Goal: Information Seeking & Learning: Learn about a topic

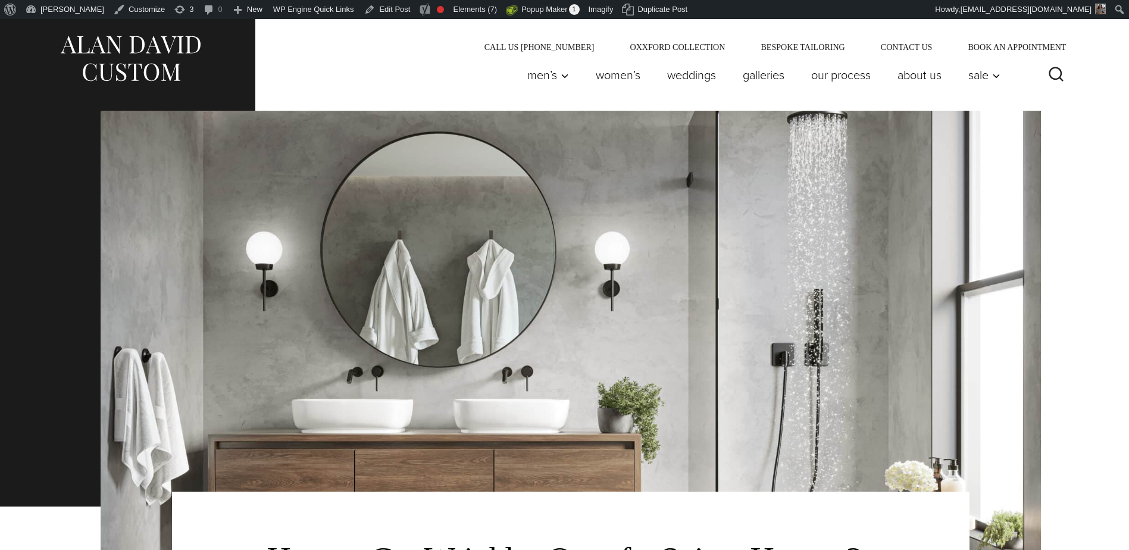
scroll to position [3356, 0]
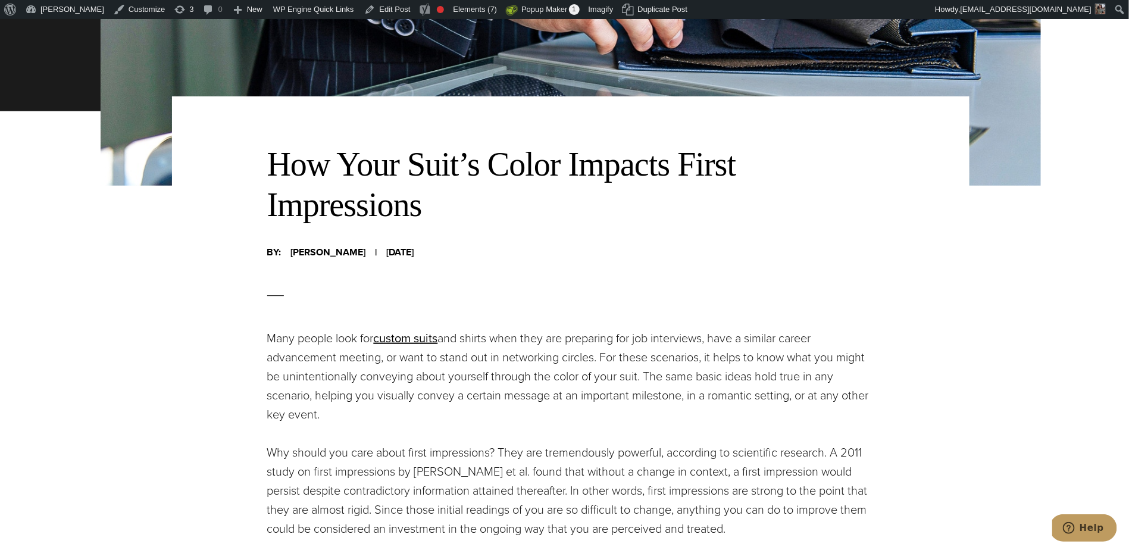
scroll to position [421, 0]
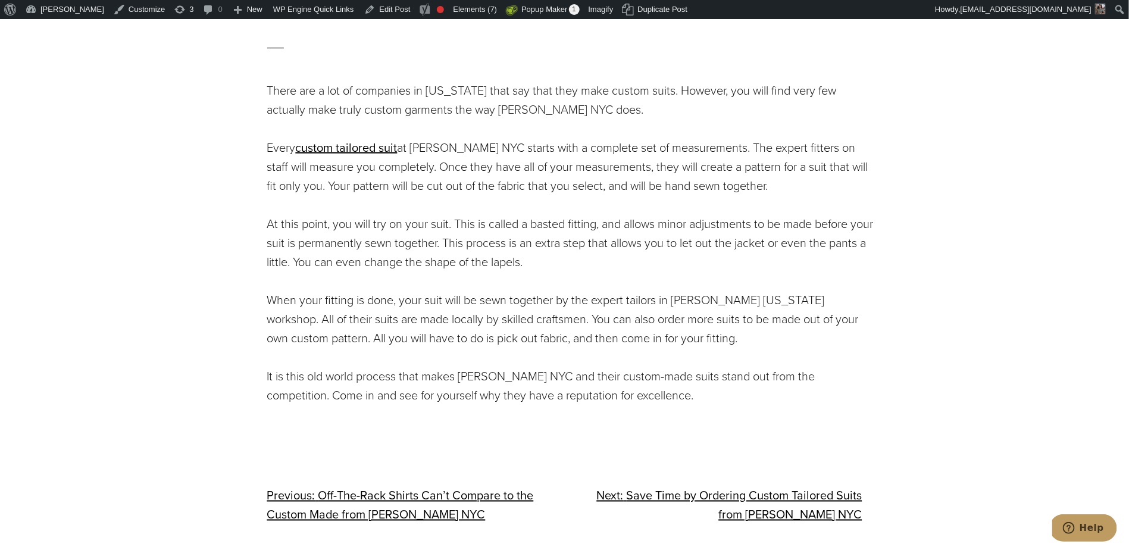
scroll to position [529, 0]
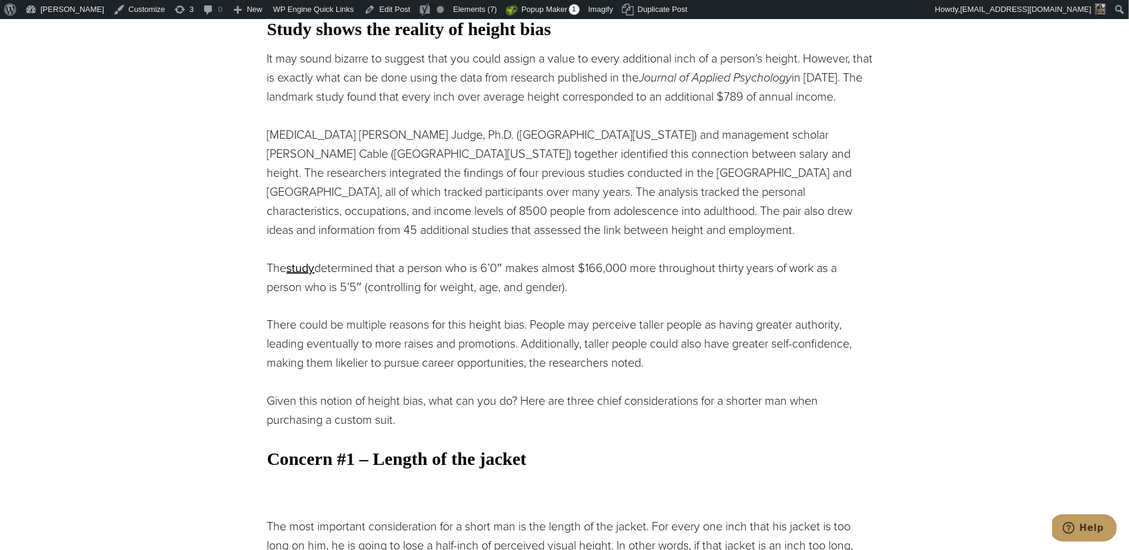
scroll to position [736, 0]
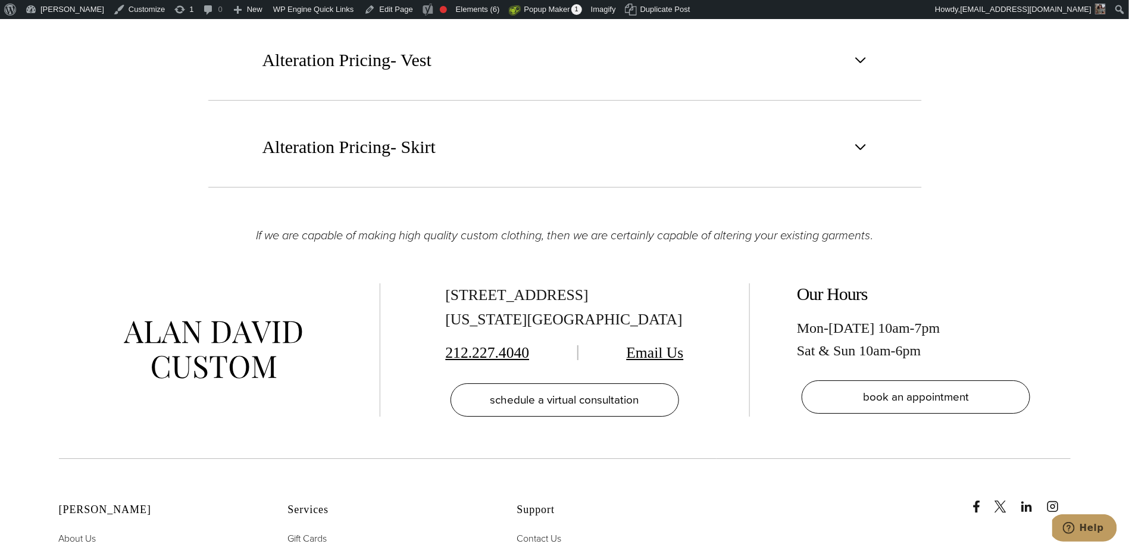
scroll to position [1996, 0]
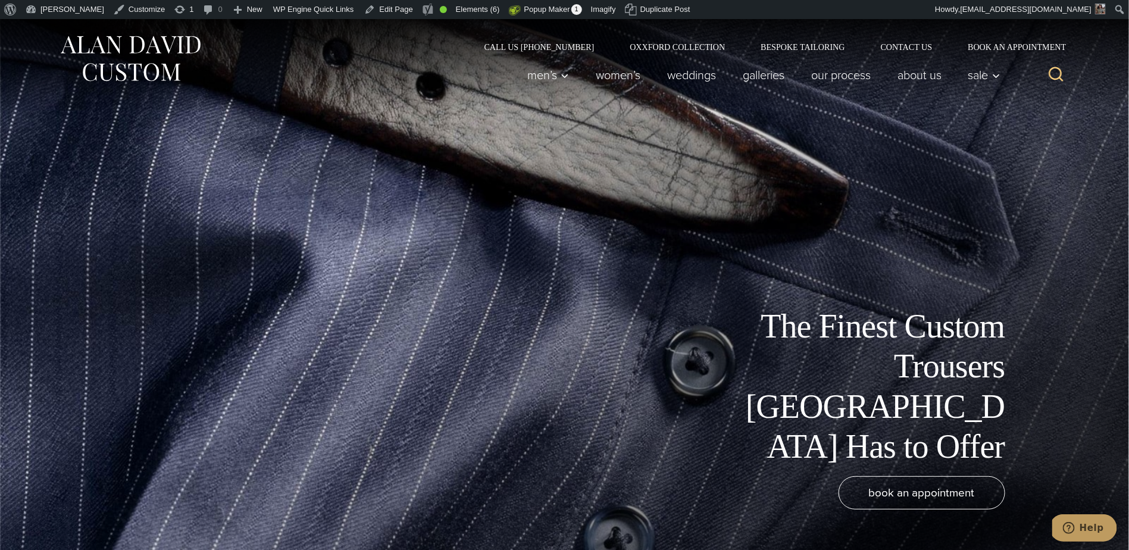
click at [154, 72] on img at bounding box center [130, 58] width 143 height 53
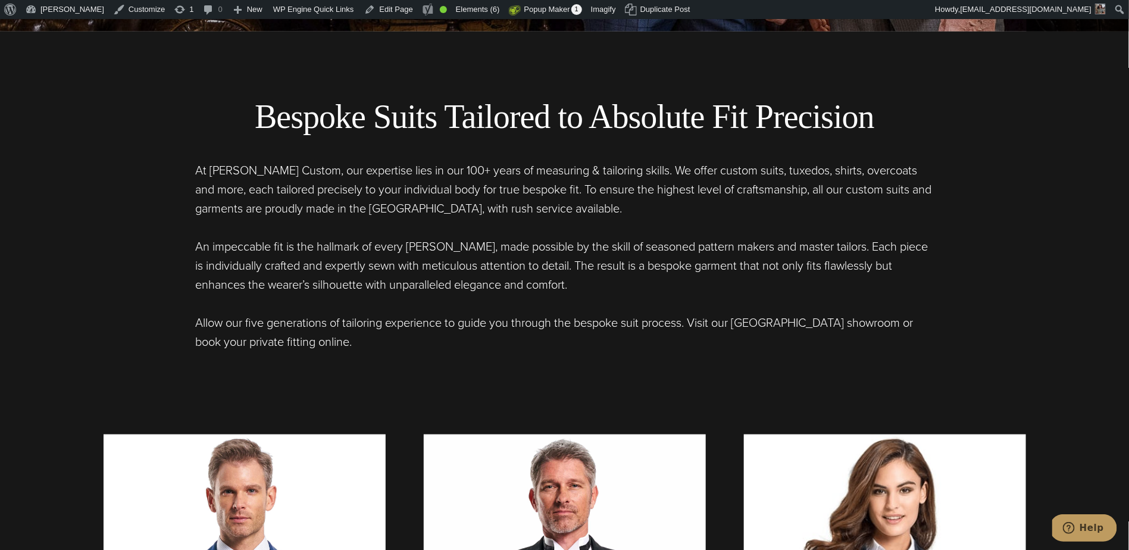
scroll to position [538, 0]
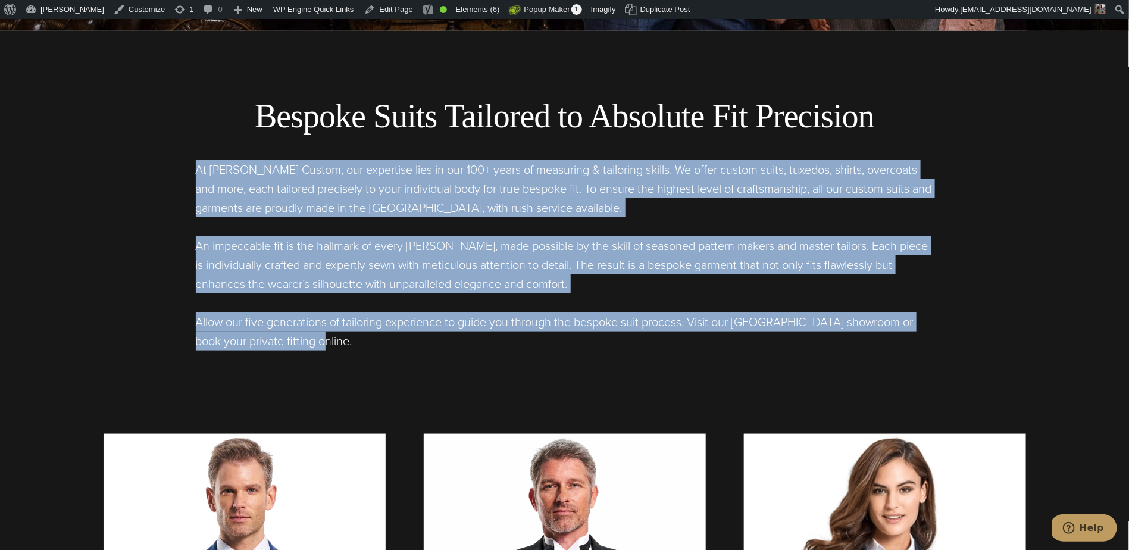
drag, startPoint x: 339, startPoint y: 347, endPoint x: 176, endPoint y: 166, distance: 243.2
click at [176, 166] on div "Bespoke Suits Tailored to Absolute Fit Precision At [PERSON_NAME] Custom, our e…" at bounding box center [565, 223] width 946 height 254
copy div "At [PERSON_NAME] Custom, our expertise lies in our 100+ years of measuring & ta…"
click at [533, 226] on div "At Alan David Custom, our expertise lies in our 100+ years of measuring & tailo…" at bounding box center [565, 255] width 738 height 190
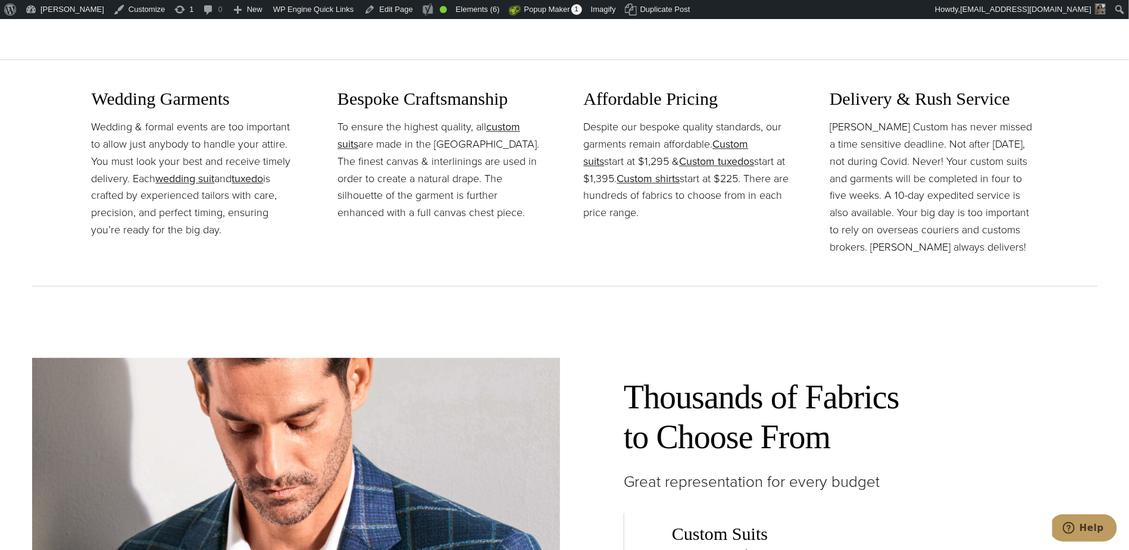
scroll to position [1439, 0]
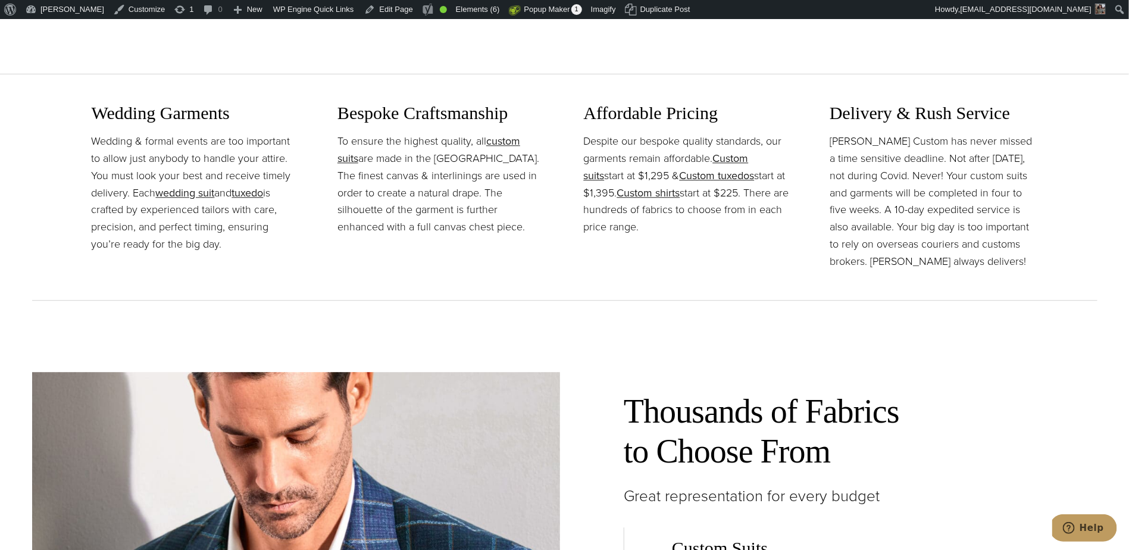
drag, startPoint x: 195, startPoint y: 245, endPoint x: 90, endPoint y: 143, distance: 146.5
click at [90, 143] on section "Wedding Garments Wedding & formal events are too important to allow just anybod…" at bounding box center [564, 186] width 1129 height 228
copy p "Wedding & formal events are too important to allow just anybody to handle your …"
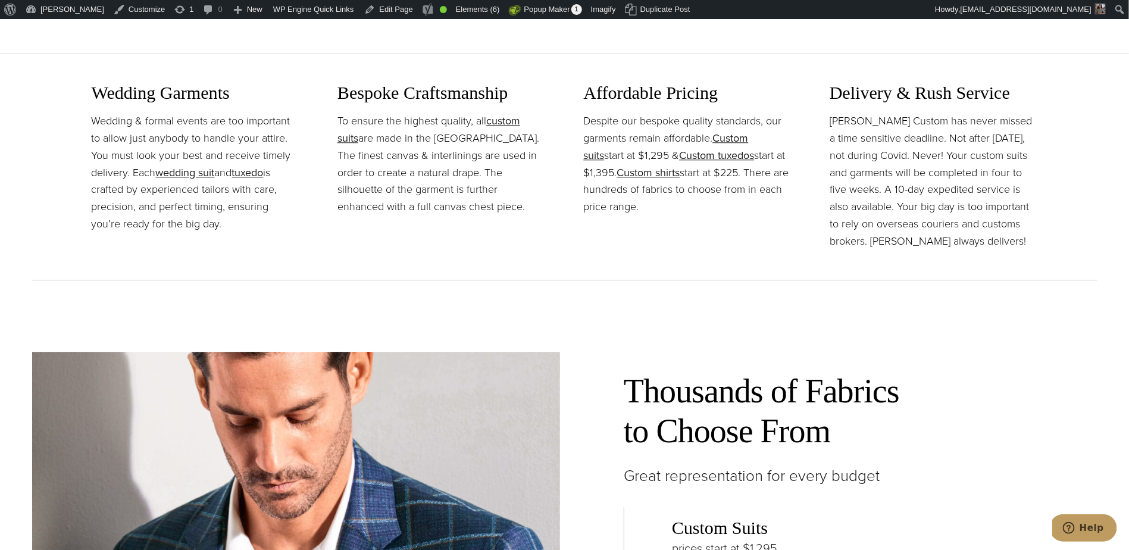
scroll to position [1461, 0]
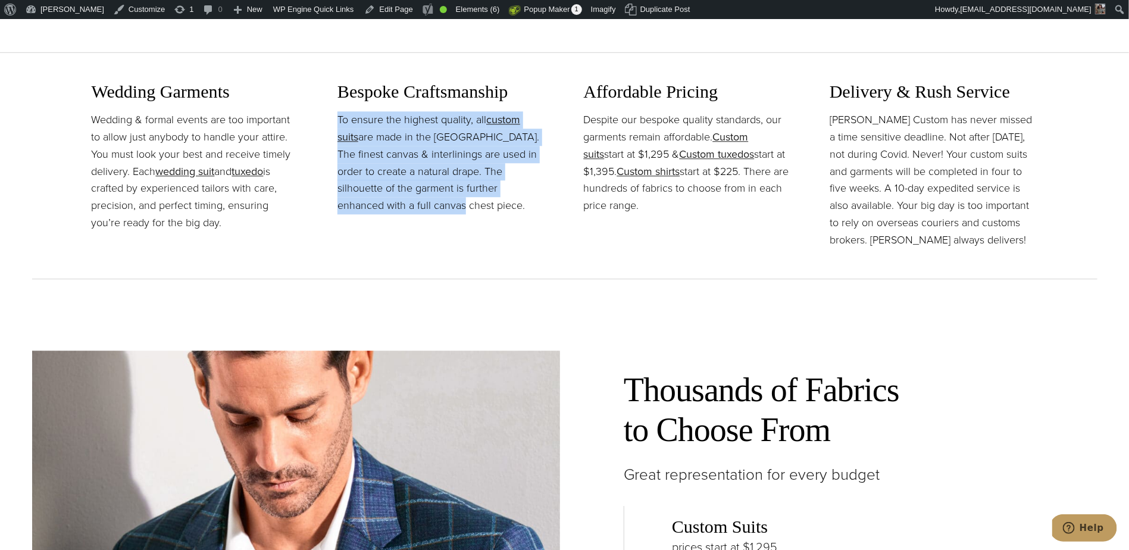
drag, startPoint x: 395, startPoint y: 212, endPoint x: 336, endPoint y: 117, distance: 112.3
click at [336, 117] on div "Wedding Garments Wedding & formal events are too important to allow just anybod…" at bounding box center [565, 166] width 946 height 224
copy p "To ensure the highest quality, all custom suits are made in the USA. The finest…"
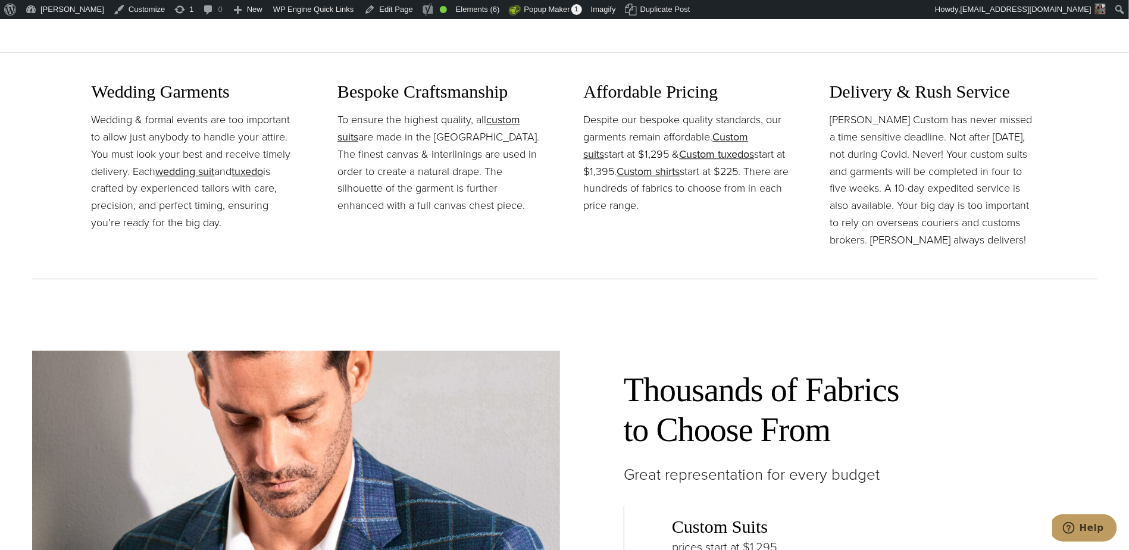
click at [764, 207] on p "Despite our bespoke quality standards, our garments remain affordable. Custom s…" at bounding box center [688, 162] width 208 height 103
click at [889, 151] on p "Alan David Custom has never missed a time sensitive deadline. Not after Sept. 1…" at bounding box center [934, 179] width 208 height 137
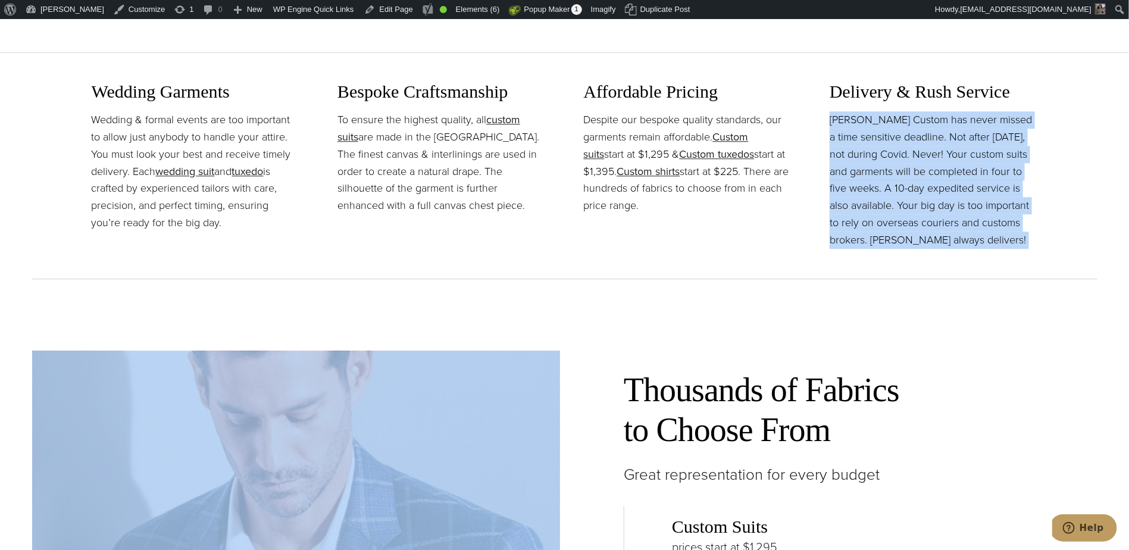
click at [889, 151] on p "Alan David Custom has never missed a time sensitive deadline. Not after Sept. 1…" at bounding box center [934, 179] width 208 height 137
copy div "Alan David Custom has never missed a time sensitive deadline. Not after Sept. 1…"
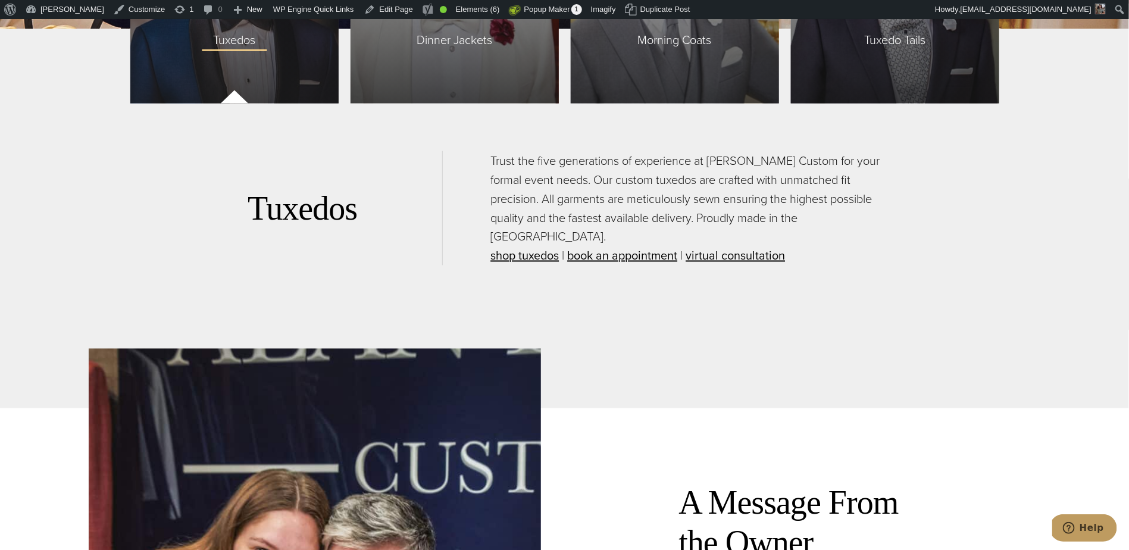
scroll to position [3143, 0]
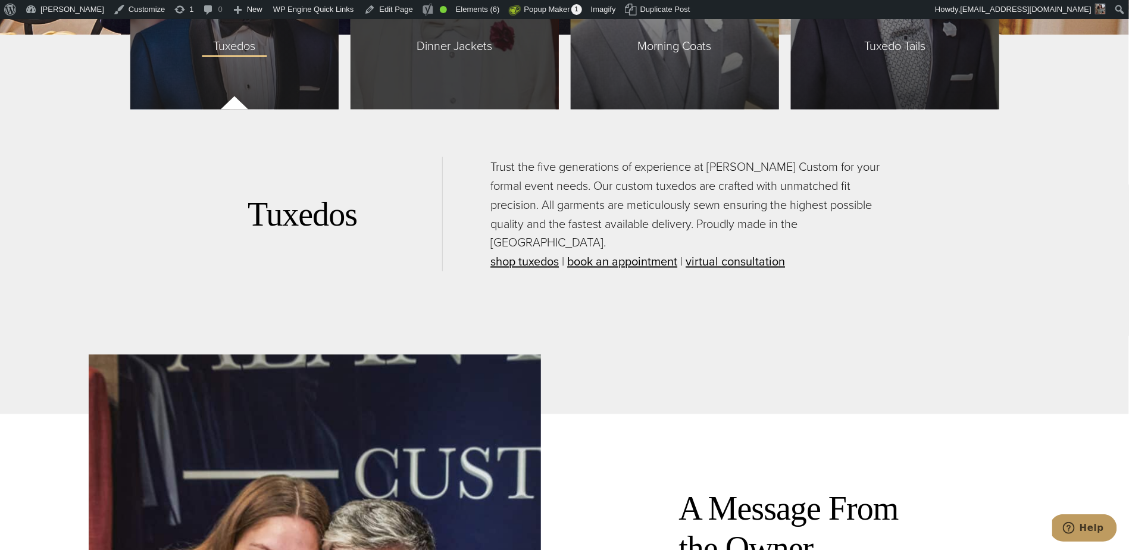
click at [420, 29] on div "Dinner Jackets" at bounding box center [455, 43] width 208 height 134
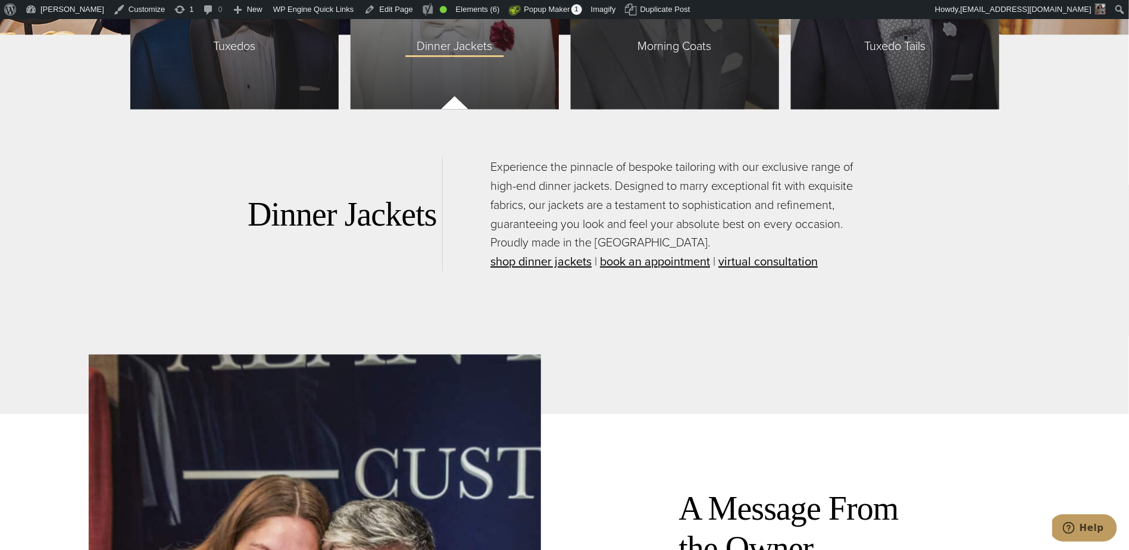
click at [624, 49] on div "Morning Coats" at bounding box center [675, 43] width 208 height 134
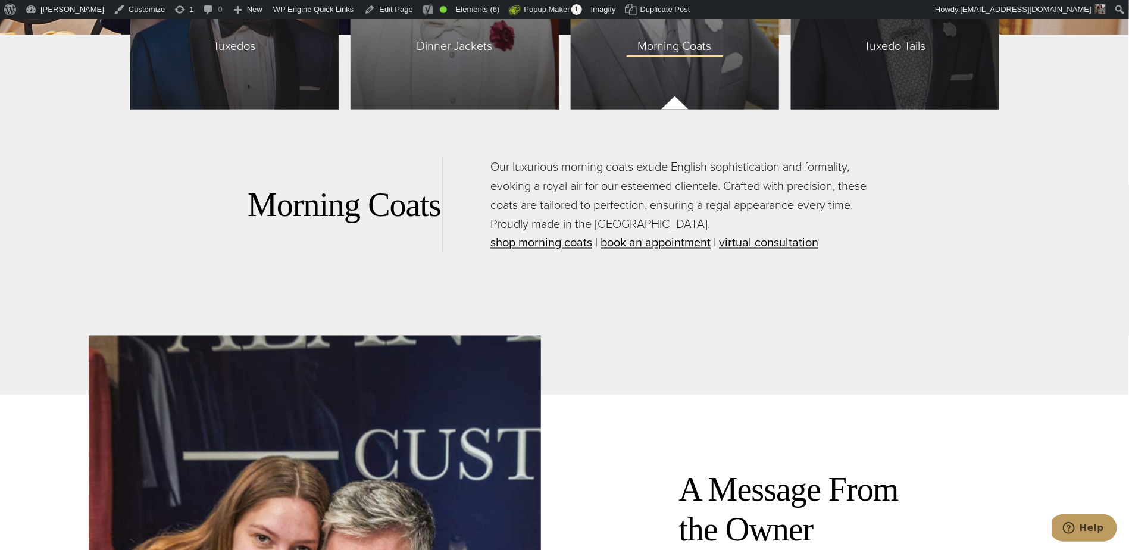
click at [839, 48] on div "Tuxedo Tails" at bounding box center [895, 43] width 208 height 134
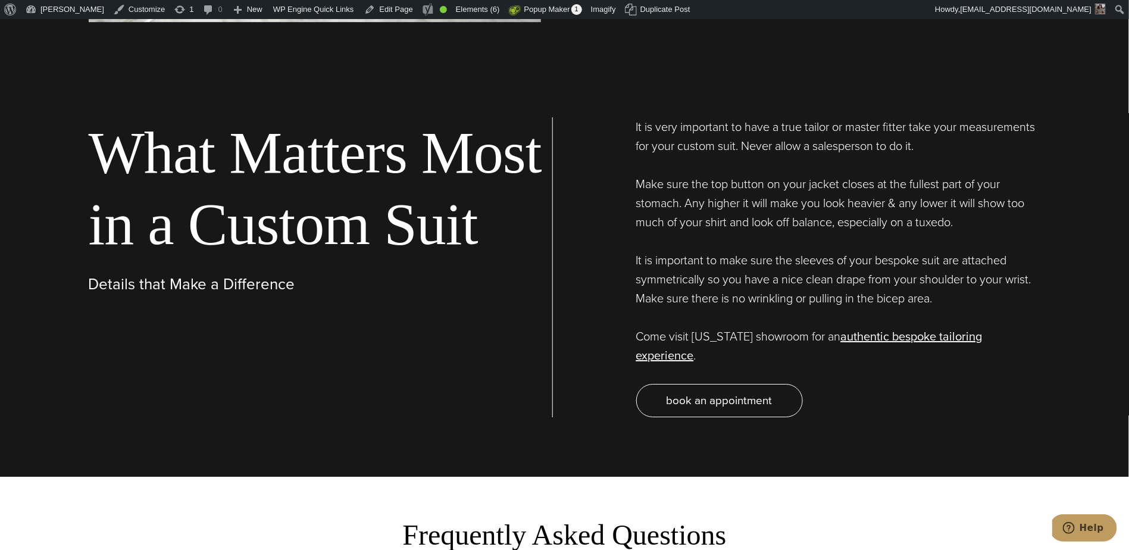
scroll to position [4118, 0]
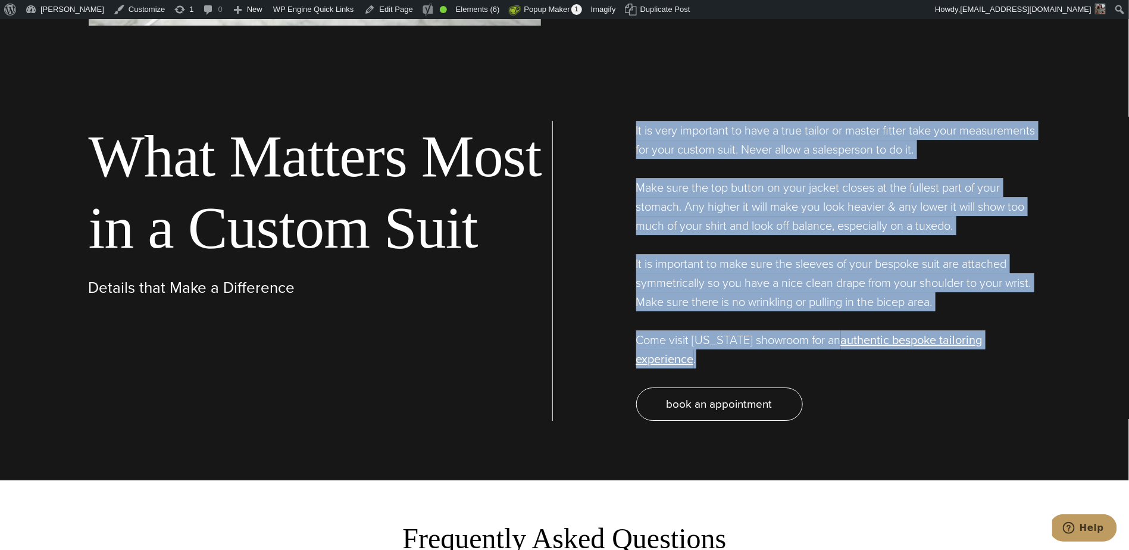
drag, startPoint x: 1049, startPoint y: 340, endPoint x: 621, endPoint y: 130, distance: 477.0
click at [621, 130] on section "What Matters Most in a Custom Suit Details that Make a Difference It is very im…" at bounding box center [564, 223] width 1129 height 514
copy div "It is very important to have a true tailor or master fitter take your measureme…"
click at [787, 330] on p "Come visit New York showroom for an authentic bespoke tailoring experience ." at bounding box center [838, 349] width 405 height 38
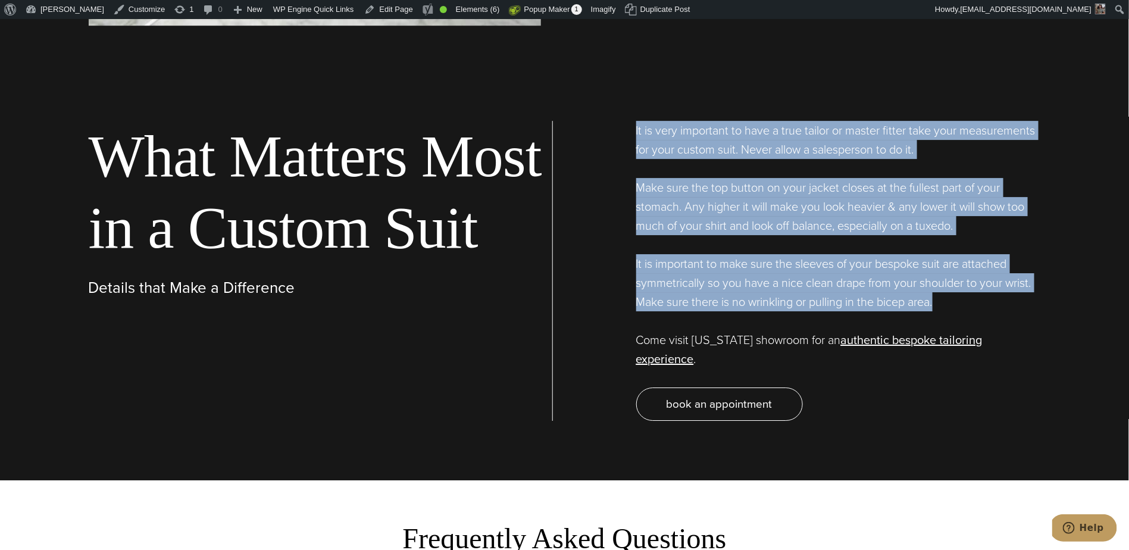
drag, startPoint x: 961, startPoint y: 293, endPoint x: 635, endPoint y: 132, distance: 364.4
click at [635, 132] on div "It is very important to have a true tailor or master fitter take your measureme…" at bounding box center [809, 271] width 464 height 300
copy div "It is very important to have a true tailor or master fitter take your measureme…"
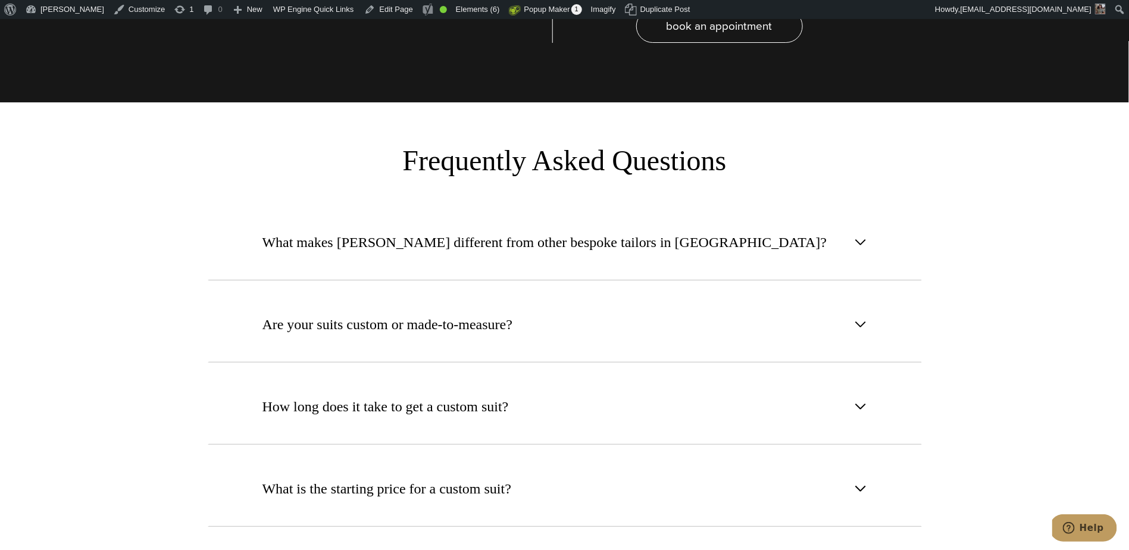
scroll to position [4497, 0]
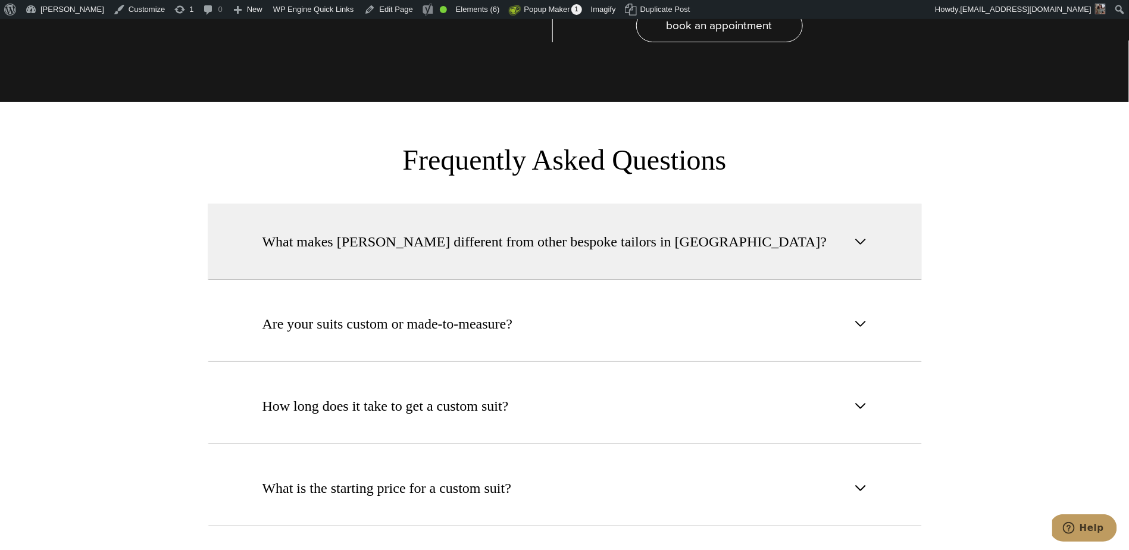
click at [509, 231] on span "What makes Alan David different from other bespoke tailors in NYC?" at bounding box center [544, 241] width 565 height 21
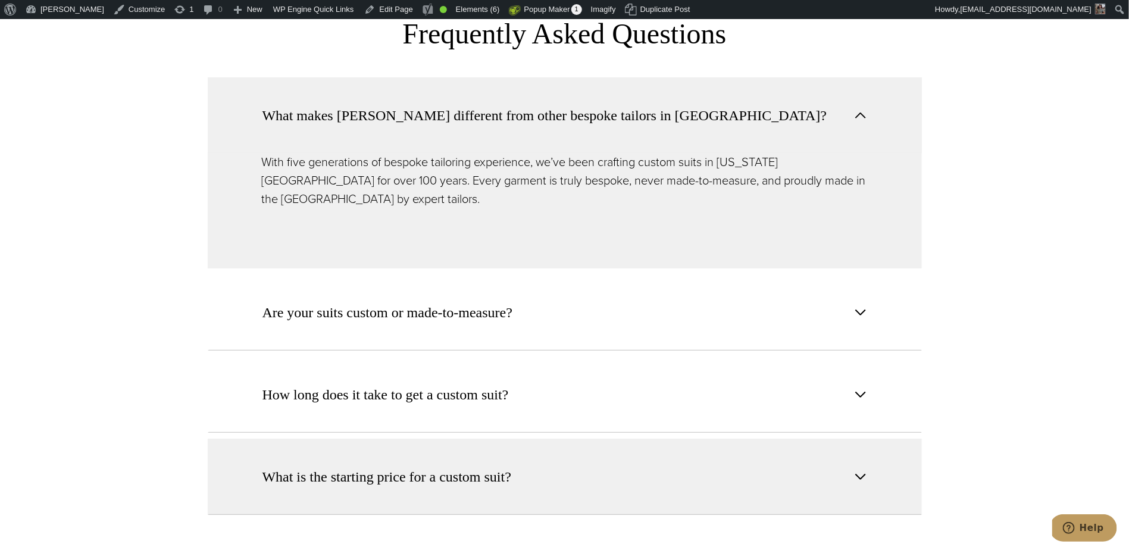
scroll to position [4584, 0]
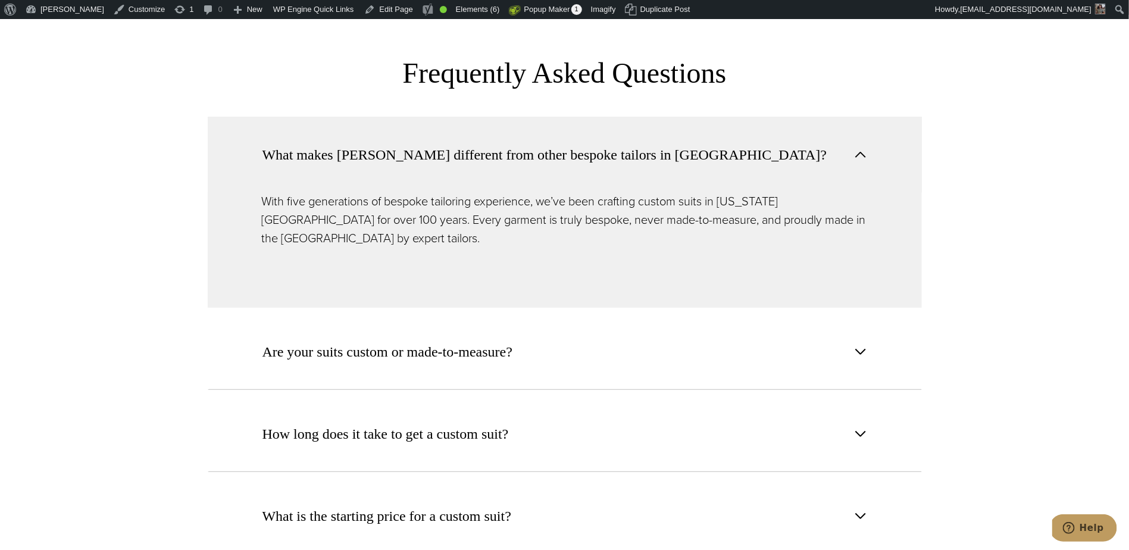
drag, startPoint x: 252, startPoint y: 127, endPoint x: 467, endPoint y: 144, distance: 215.5
click at [467, 144] on button "What makes Alan David different from other bespoke tailors in NYC?" at bounding box center [565, 155] width 714 height 76
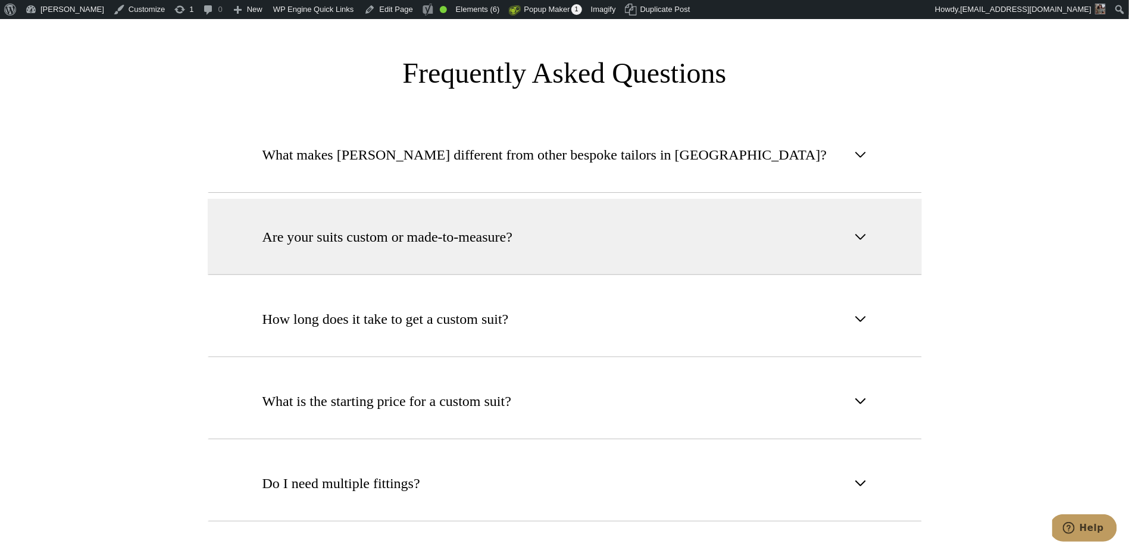
click at [489, 233] on button "Are your suits custom or made-to-measure?" at bounding box center [565, 237] width 714 height 76
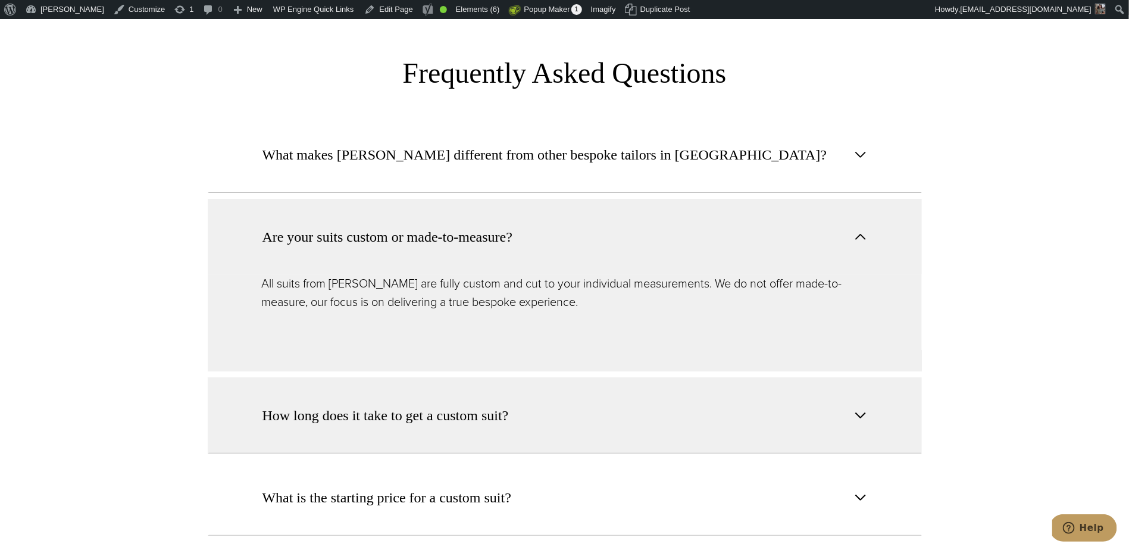
click at [471, 405] on span "How long does it take to get a custom suit?" at bounding box center [385, 415] width 246 height 21
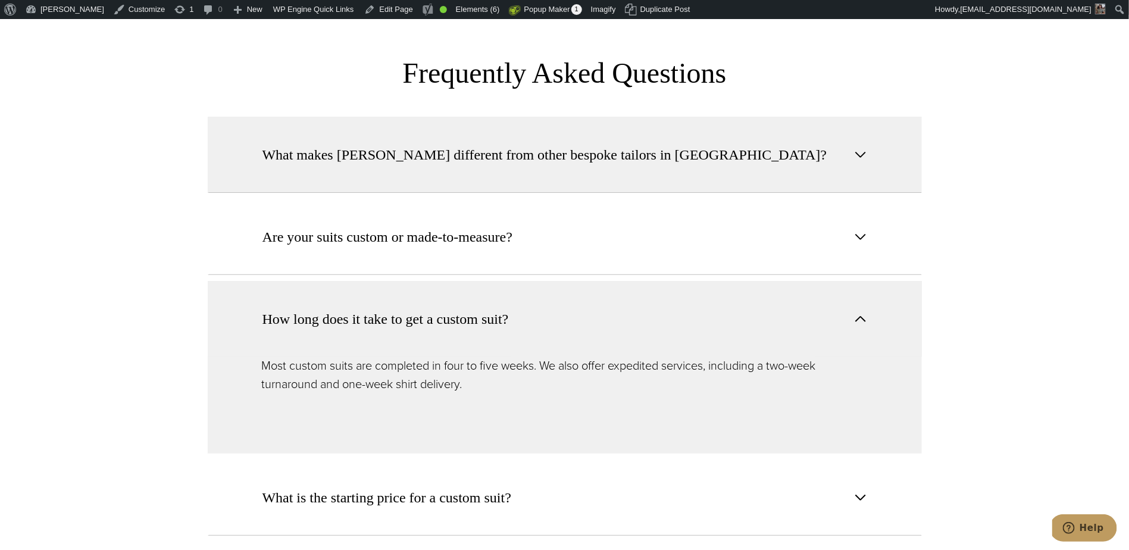
click at [483, 153] on button "What makes Alan David different from other bespoke tailors in NYC?" at bounding box center [565, 155] width 714 height 76
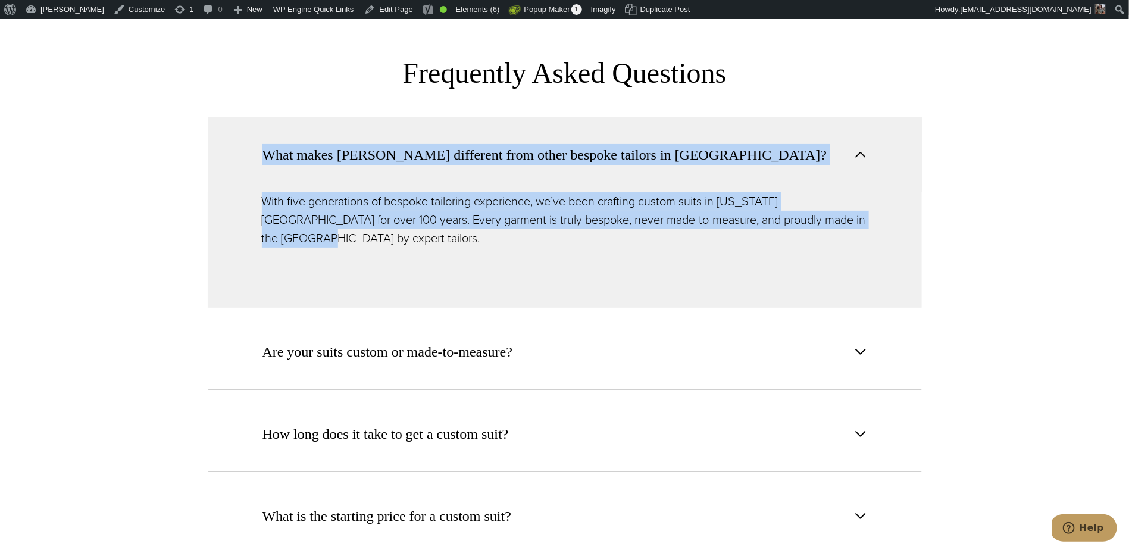
drag, startPoint x: 858, startPoint y: 209, endPoint x: 232, endPoint y: 141, distance: 630.4
click at [232, 141] on div "What makes Alan David different from other bespoke tailors in NYC? With five ge…" at bounding box center [565, 212] width 714 height 191
copy div "What makes Alan David different from other bespoke tailors in NYC? With five ge…"
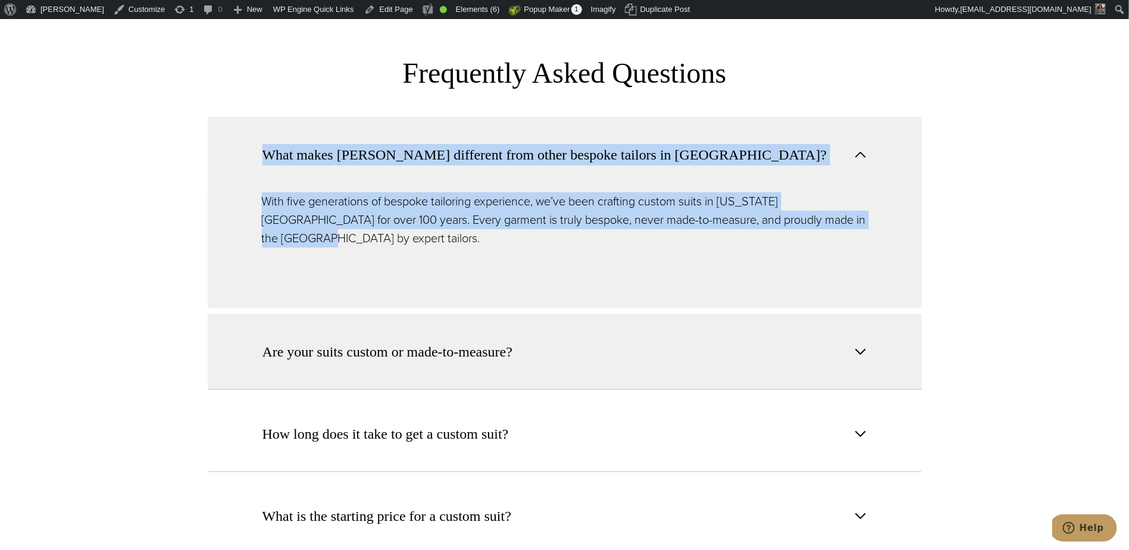
click at [534, 314] on button "Are your suits custom or made-to-measure?" at bounding box center [565, 352] width 714 height 76
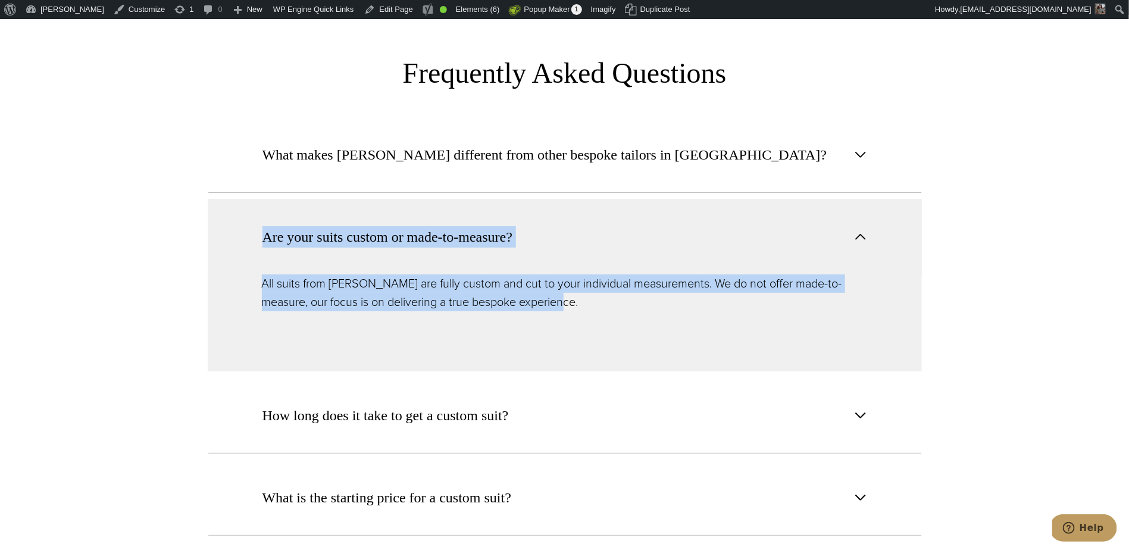
drag, startPoint x: 592, startPoint y: 306, endPoint x: 235, endPoint y: 219, distance: 367.0
click at [235, 219] on div "Are your suits custom or made-to-measure? All suits from Alan David are fully c…" at bounding box center [565, 285] width 714 height 173
copy div "Are your suits custom or made-to-measure? All suits from Alan David are fully c…"
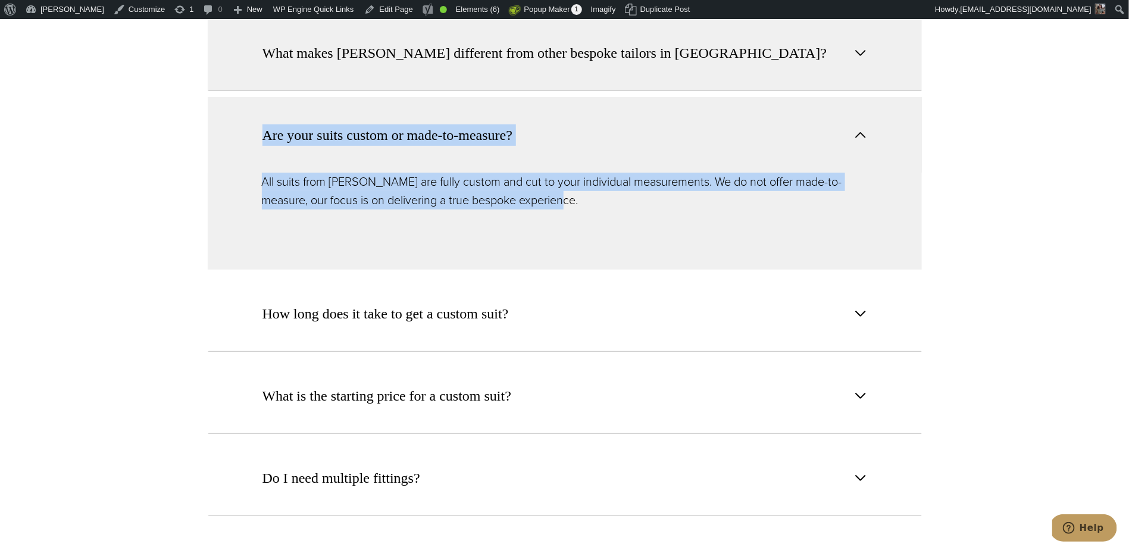
scroll to position [4716, 0]
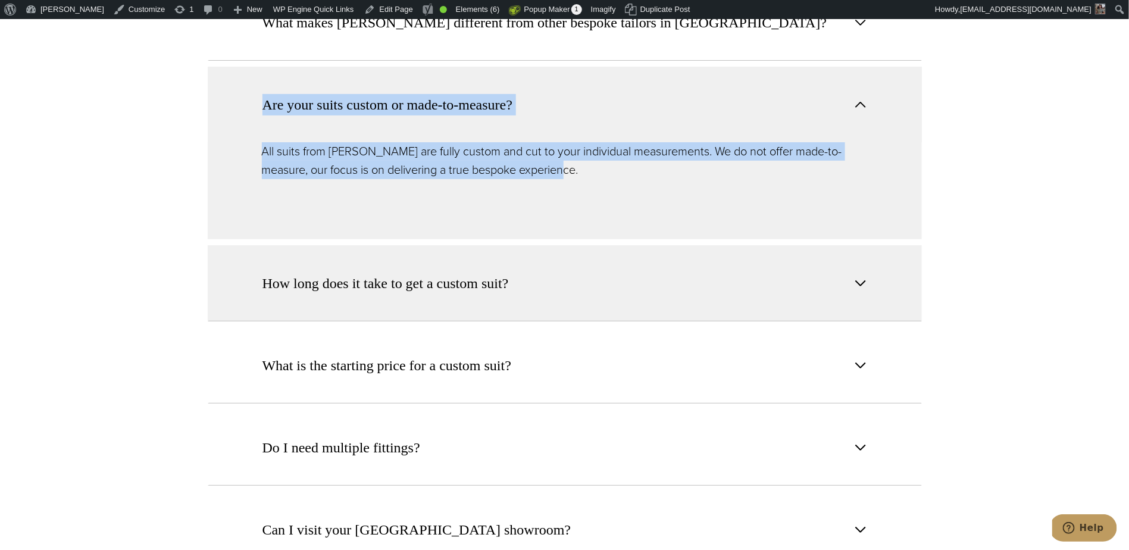
click at [440, 279] on button "How long does it take to get a custom suit?" at bounding box center [565, 283] width 714 height 76
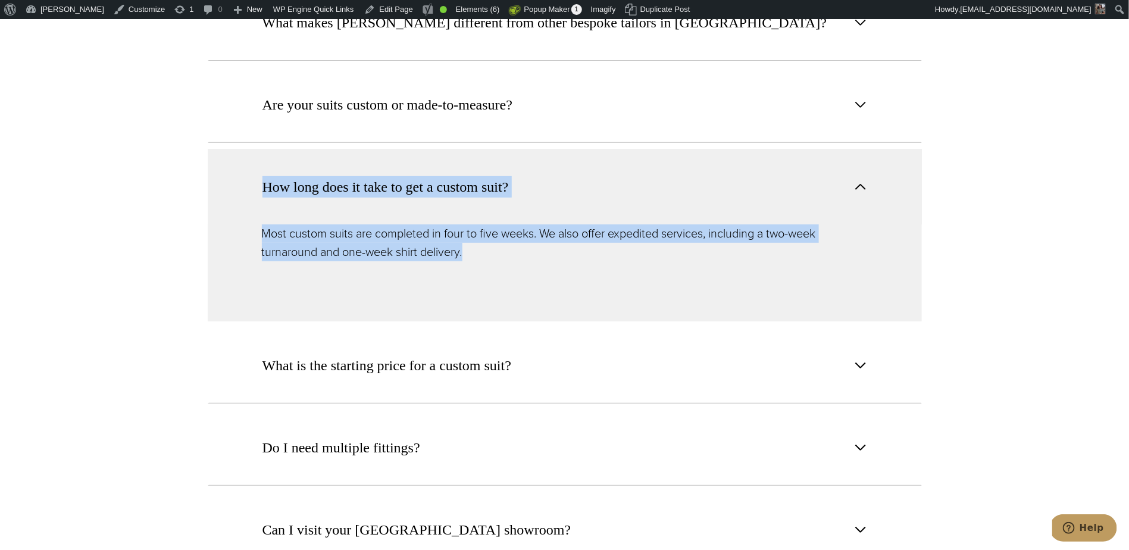
drag, startPoint x: 488, startPoint y: 236, endPoint x: 261, endPoint y: 158, distance: 239.8
click at [261, 158] on div "How long does it take to get a custom suit? Most custom suits are completed in …" at bounding box center [565, 235] width 714 height 173
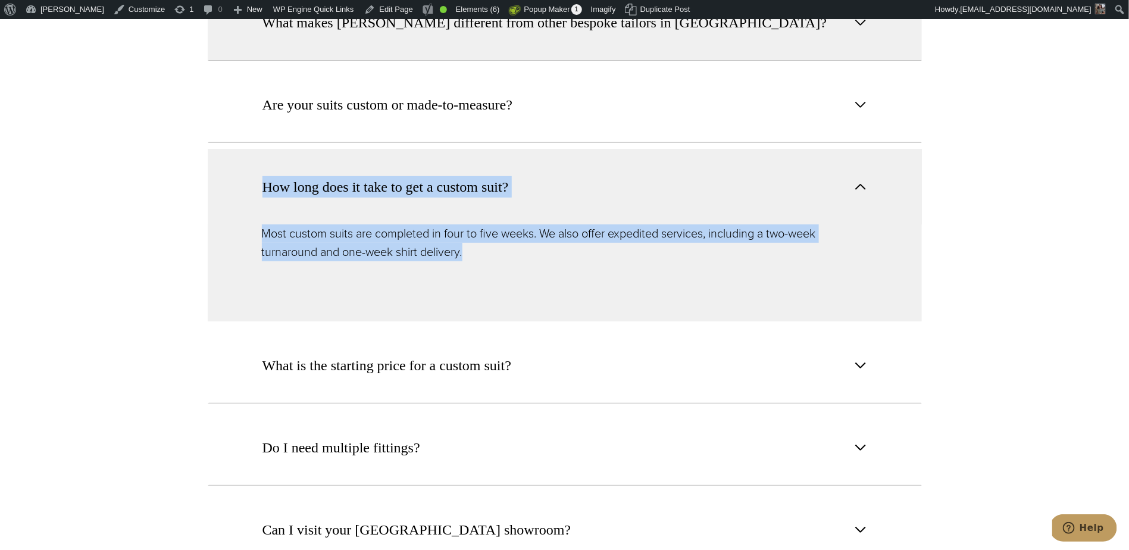
copy div "How long does it take to get a custom suit? Most custom suits are completed in …"
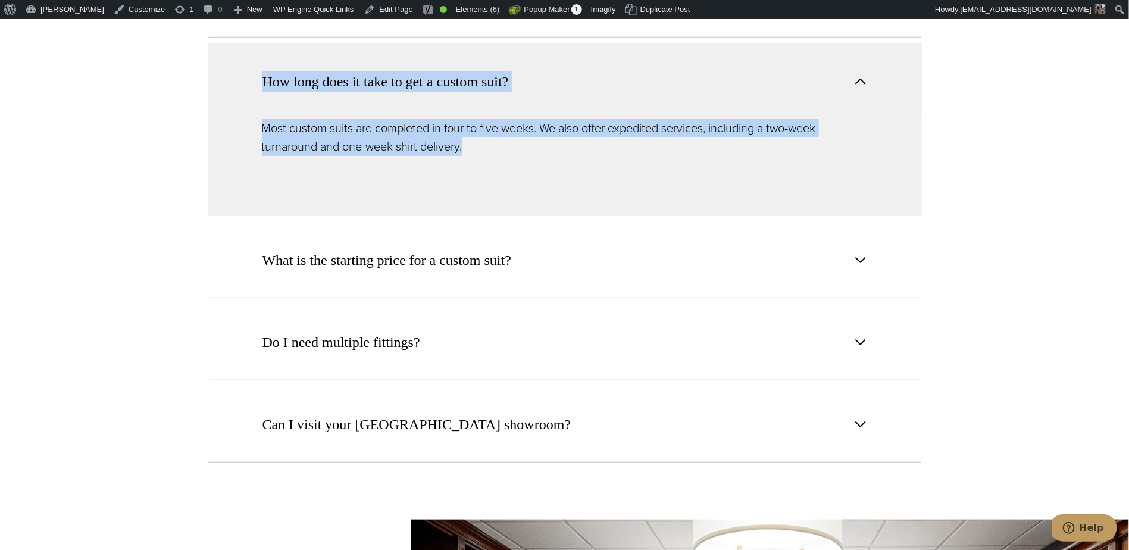
scroll to position [4857, 0]
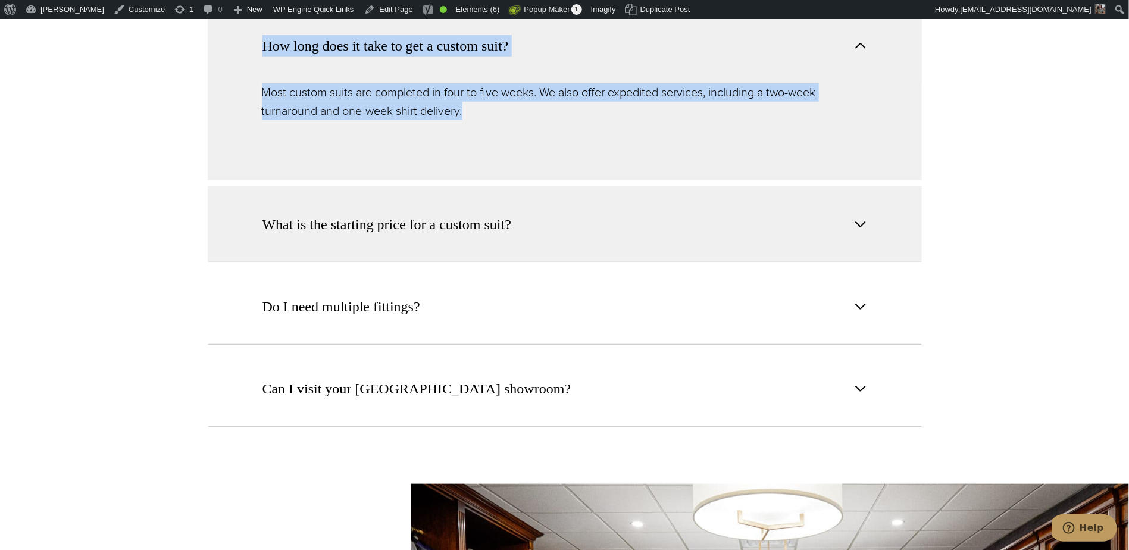
click at [576, 208] on button "What is the starting price for a custom suit?" at bounding box center [565, 224] width 714 height 76
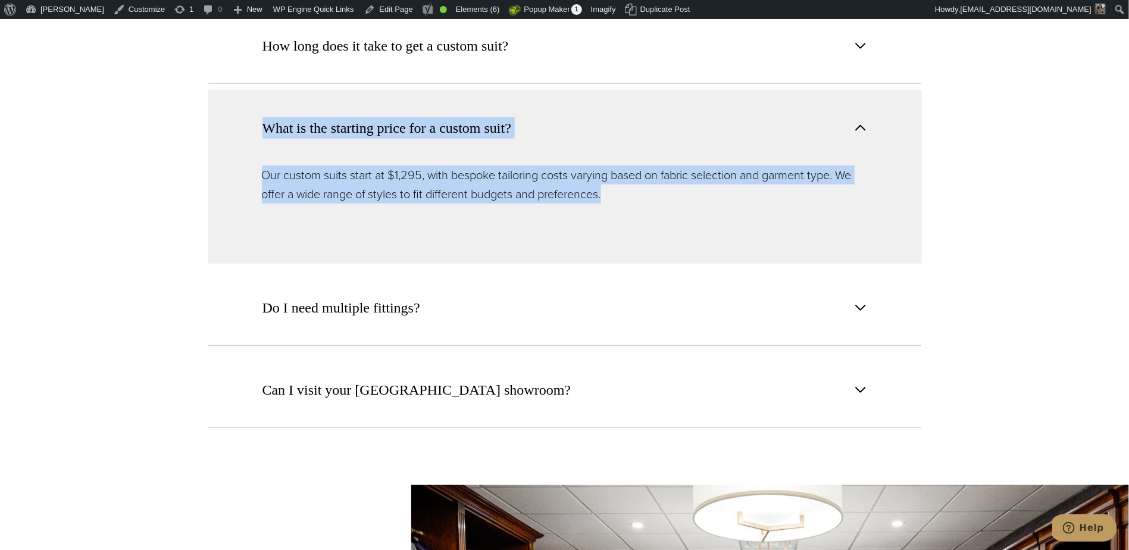
drag, startPoint x: 635, startPoint y: 175, endPoint x: 255, endPoint y: 103, distance: 387.1
click at [255, 103] on div "What is the starting price for a custom suit? Our custom suits start at $1,295,…" at bounding box center [565, 177] width 714 height 174
copy div "What is the starting price for a custom suit? Our custom suits start at $1,295,…"
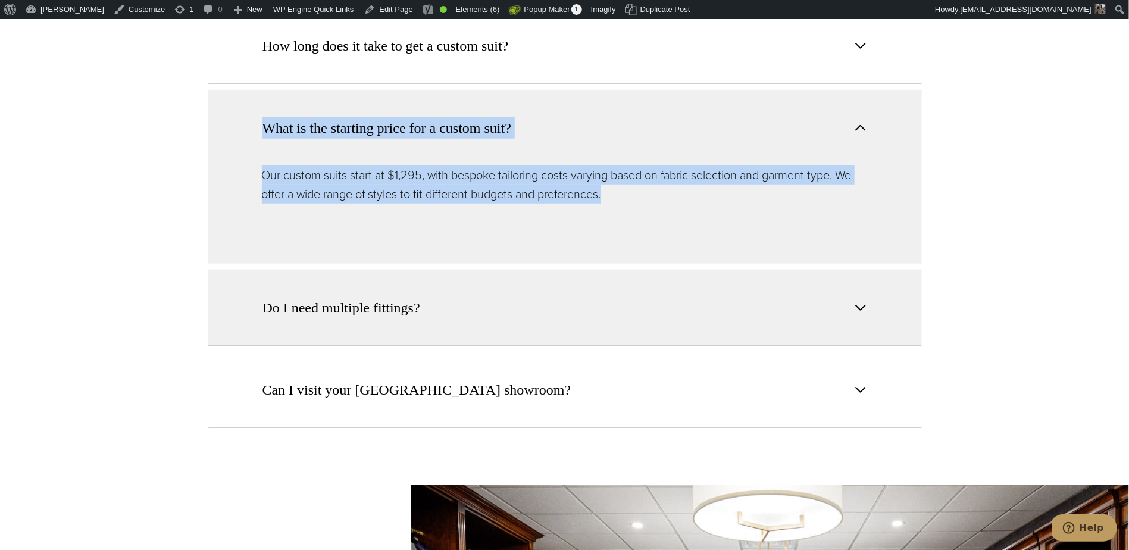
click at [488, 278] on button "Do I need multiple fittings?" at bounding box center [565, 308] width 714 height 76
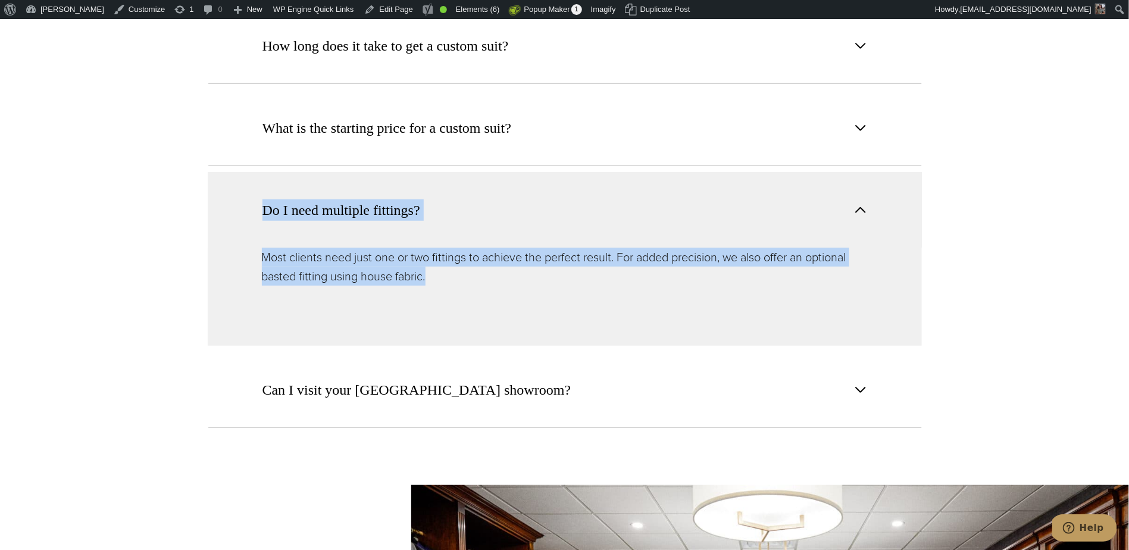
drag, startPoint x: 444, startPoint y: 257, endPoint x: 230, endPoint y: 187, distance: 224.6
click at [230, 187] on div "Do I need multiple fittings? Most clients need just one or two fittings to achi…" at bounding box center [565, 259] width 714 height 174
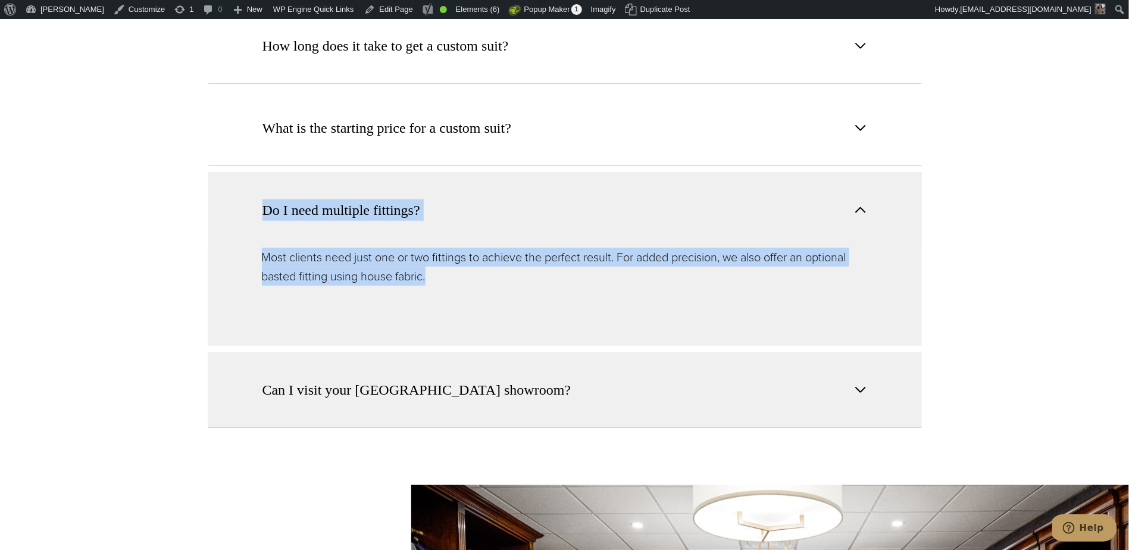
click at [381, 379] on span "Can I visit your NYC showroom?" at bounding box center [416, 389] width 309 height 21
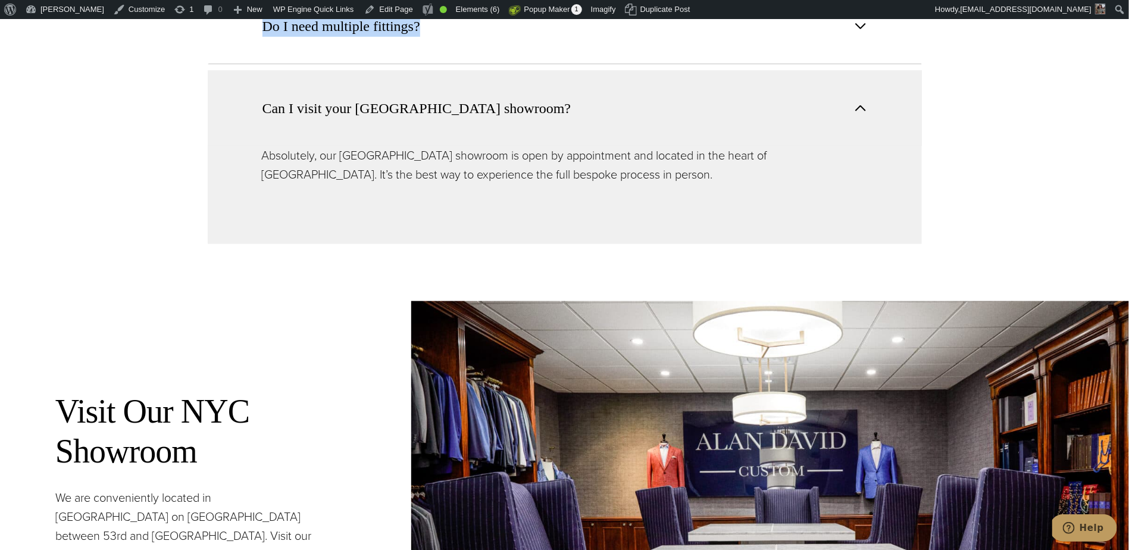
scroll to position [5047, 0]
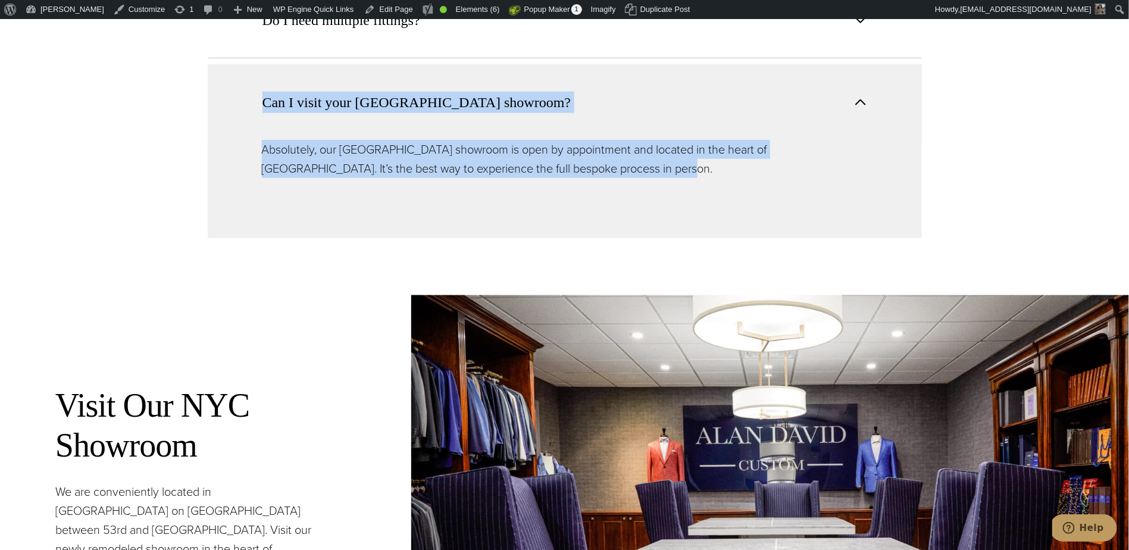
drag, startPoint x: 624, startPoint y: 151, endPoint x: 248, endPoint y: 68, distance: 384.7
click at [248, 68] on div "Can I visit your NYC showroom? Absolutely, our Madison Avenue showroom is open …" at bounding box center [565, 151] width 714 height 174
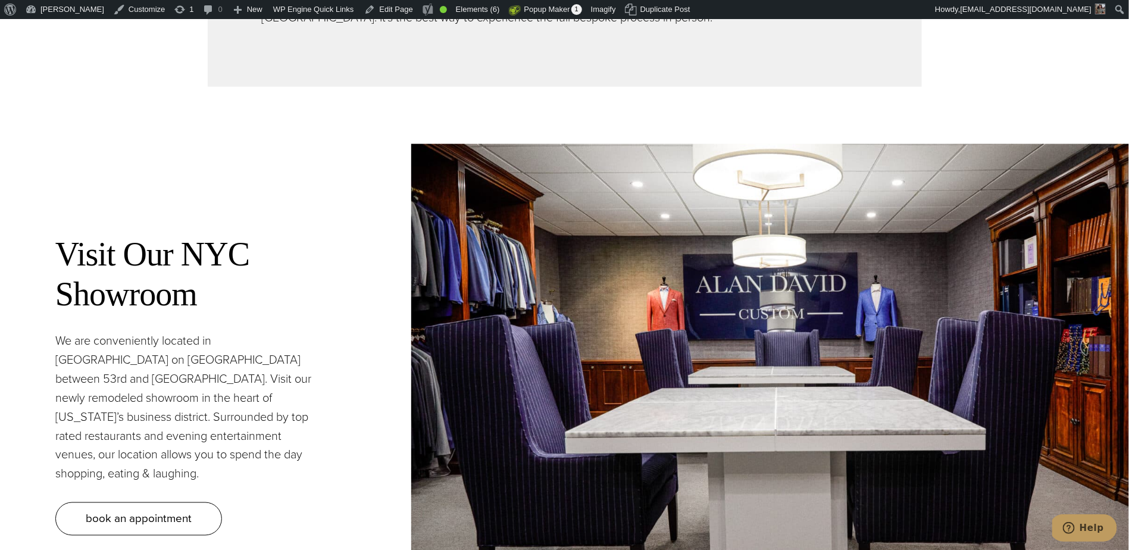
click at [180, 378] on p "We are conveniently located in Midtown Manhattan on Madison Avenue between 53rd…" at bounding box center [184, 407] width 258 height 152
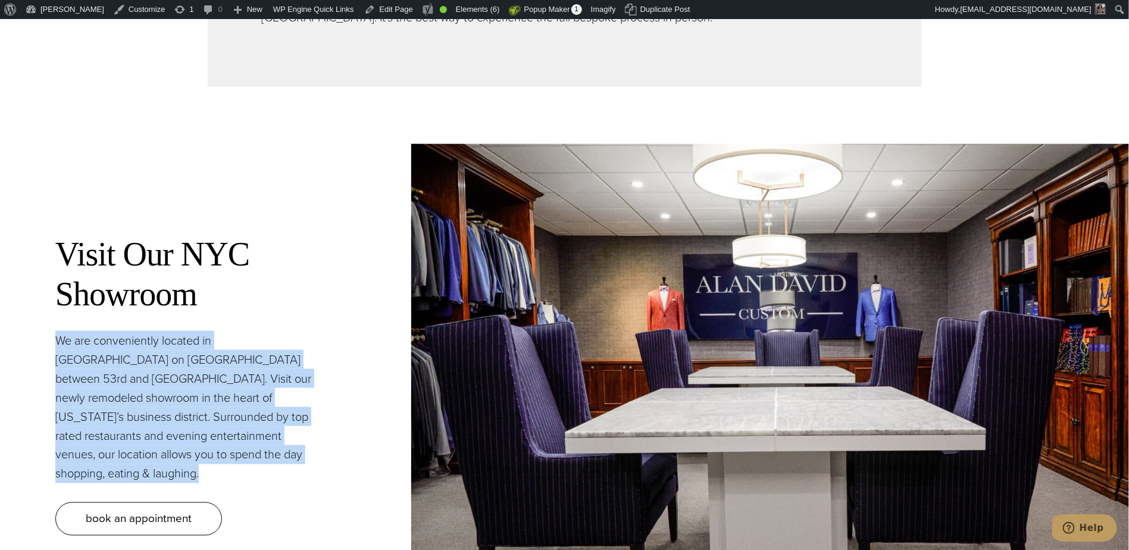
click at [180, 378] on p "We are conveniently located in Midtown Manhattan on Madison Avenue between 53rd…" at bounding box center [184, 407] width 258 height 152
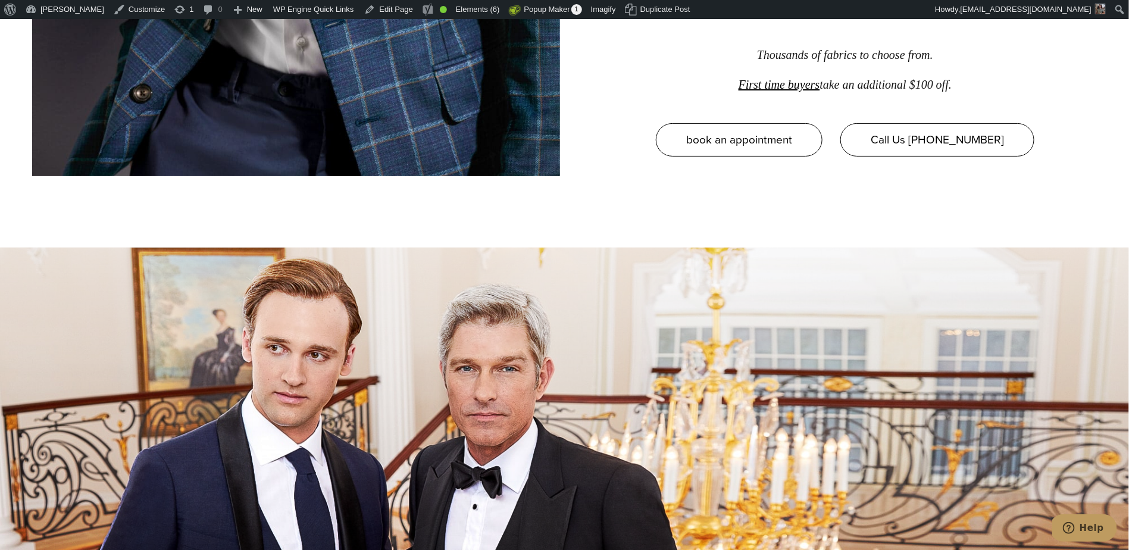
scroll to position [0, 0]
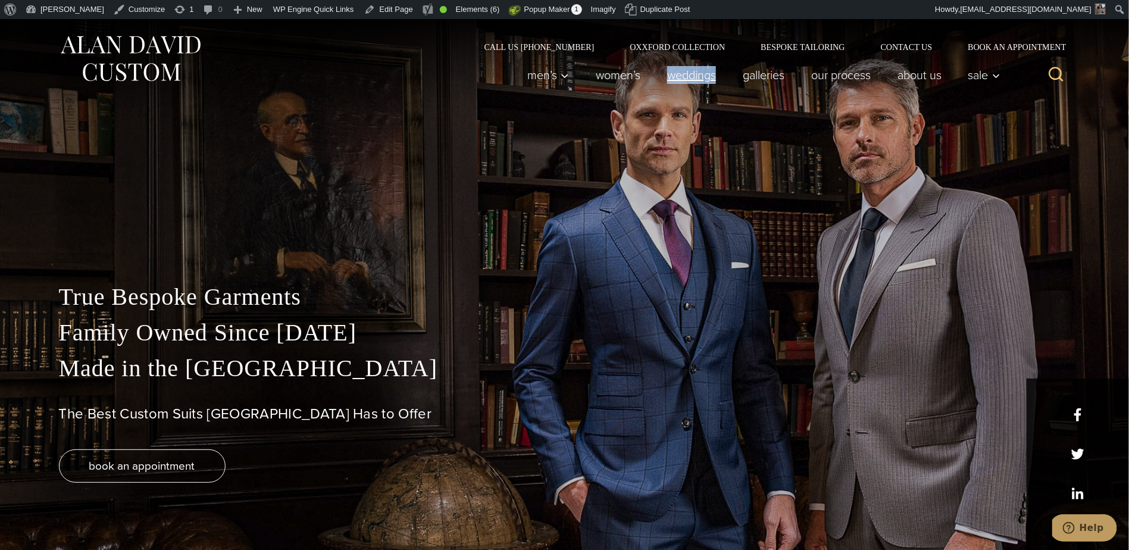
click at [680, 71] on link "weddings" at bounding box center [692, 75] width 76 height 24
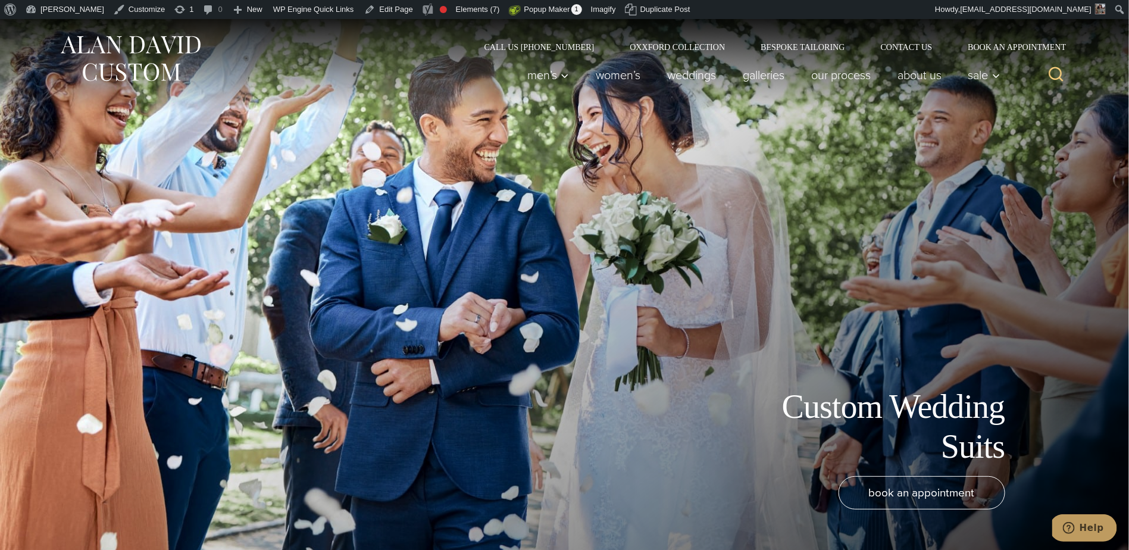
click at [759, 199] on div "Custom Wedding Suits book an appointment" at bounding box center [565, 294] width 976 height 550
